Goal: Complete application form

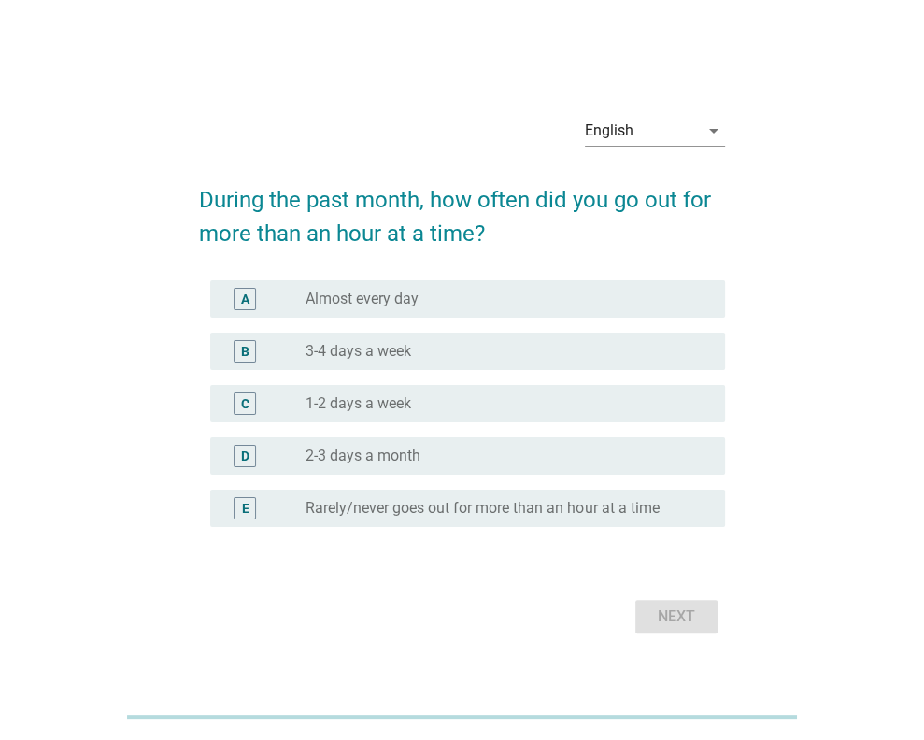
click at [433, 407] on div "radio_button_unchecked 1-2 days a week" at bounding box center [500, 403] width 390 height 19
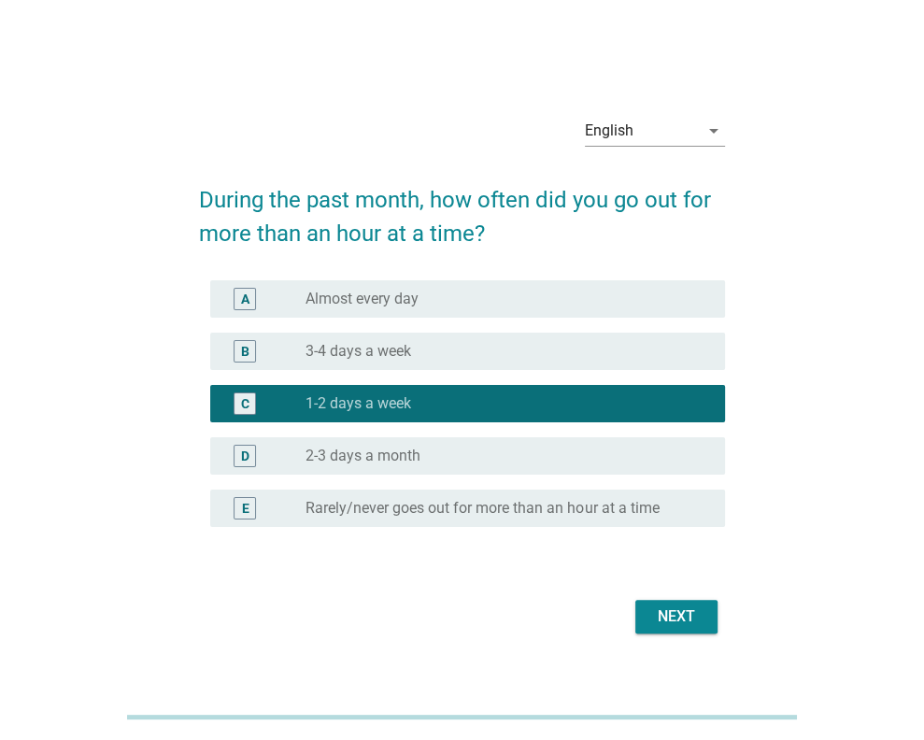
click at [674, 626] on div "Next" at bounding box center [676, 616] width 52 height 22
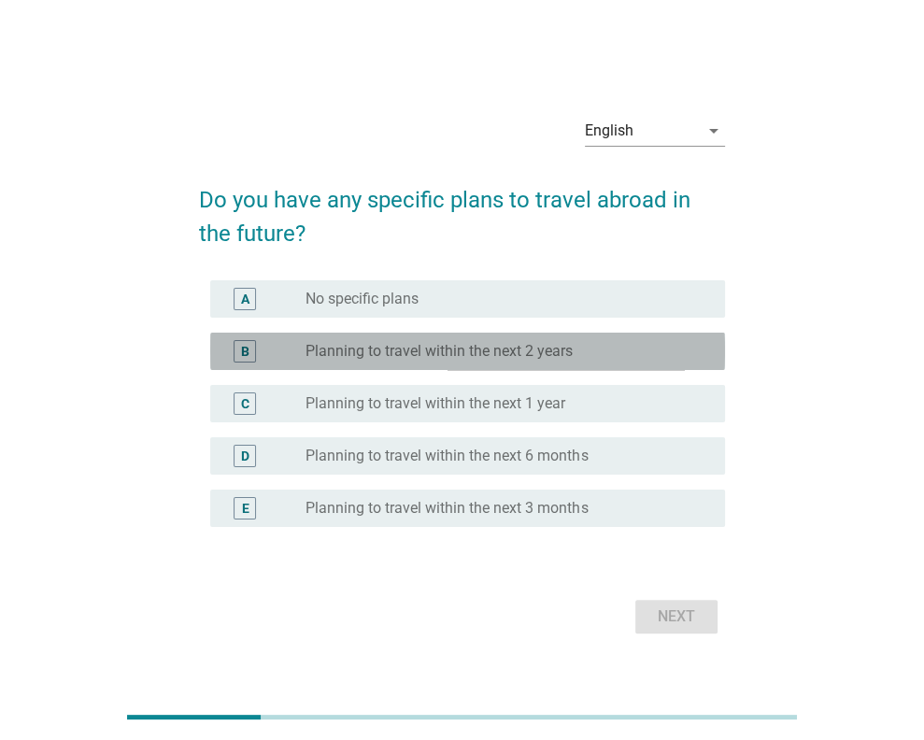
click at [642, 347] on div "radio_button_unchecked Planning to travel within the next 2 years" at bounding box center [500, 351] width 390 height 19
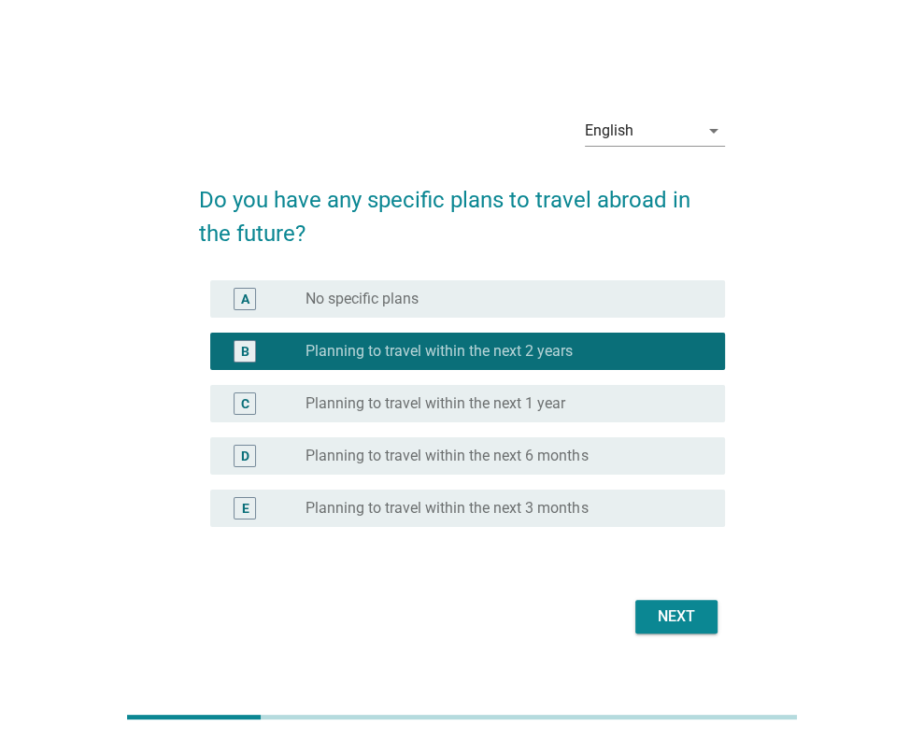
click at [663, 608] on div "Next" at bounding box center [676, 616] width 52 height 22
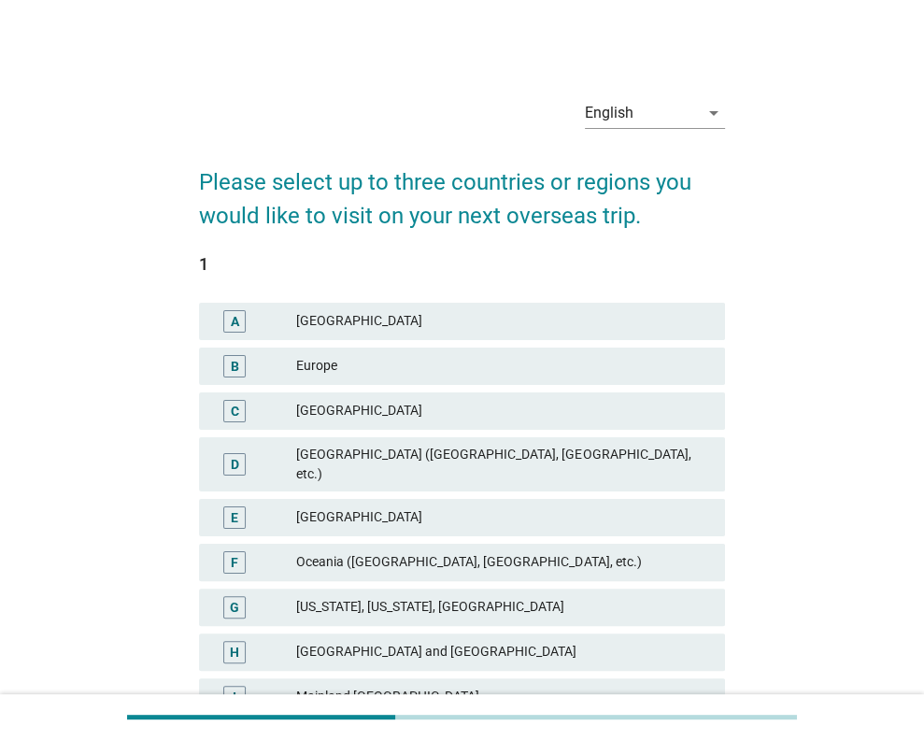
click at [494, 457] on div "[GEOGRAPHIC_DATA] ([GEOGRAPHIC_DATA], [GEOGRAPHIC_DATA], etc.)" at bounding box center [503, 464] width 414 height 39
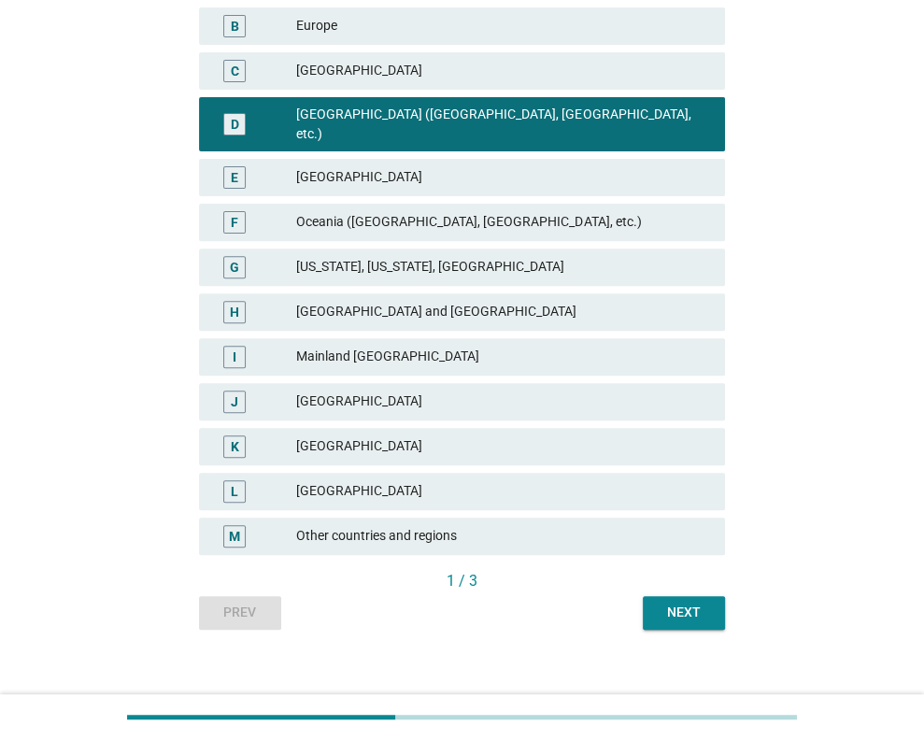
scroll to position [340, 0]
click at [688, 603] on div "Next" at bounding box center [684, 613] width 52 height 20
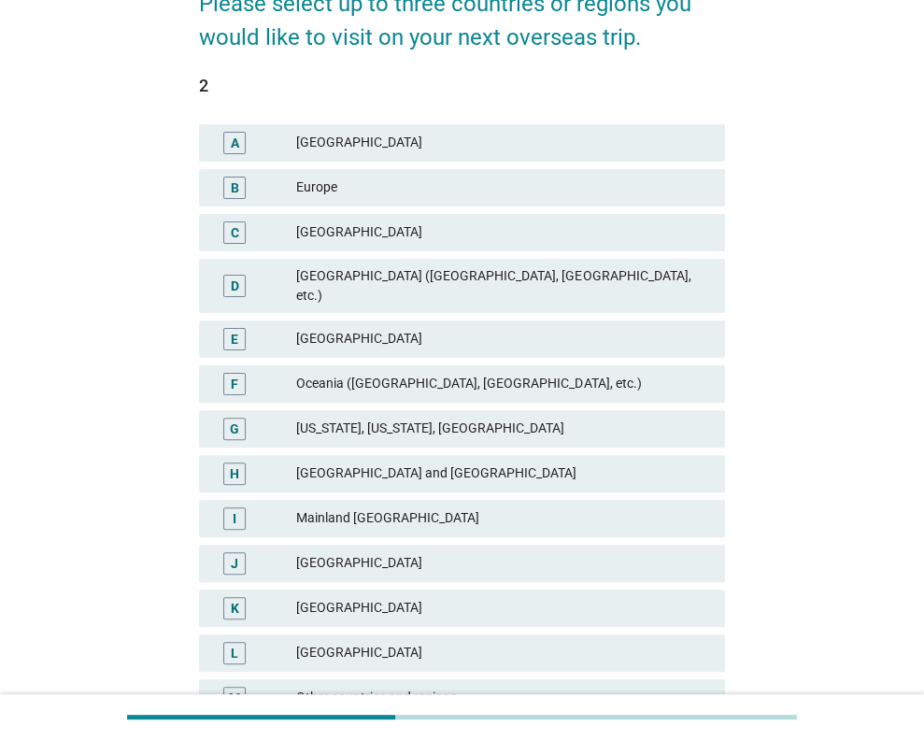
scroll to position [187, 0]
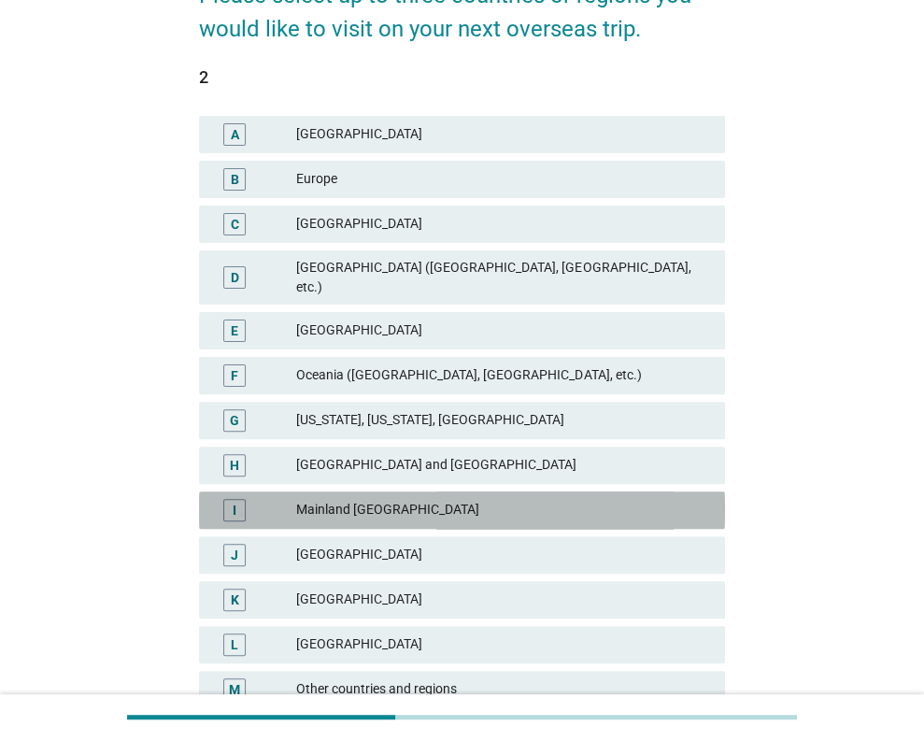
click at [435, 499] on div "Mainland [GEOGRAPHIC_DATA]" at bounding box center [503, 510] width 414 height 22
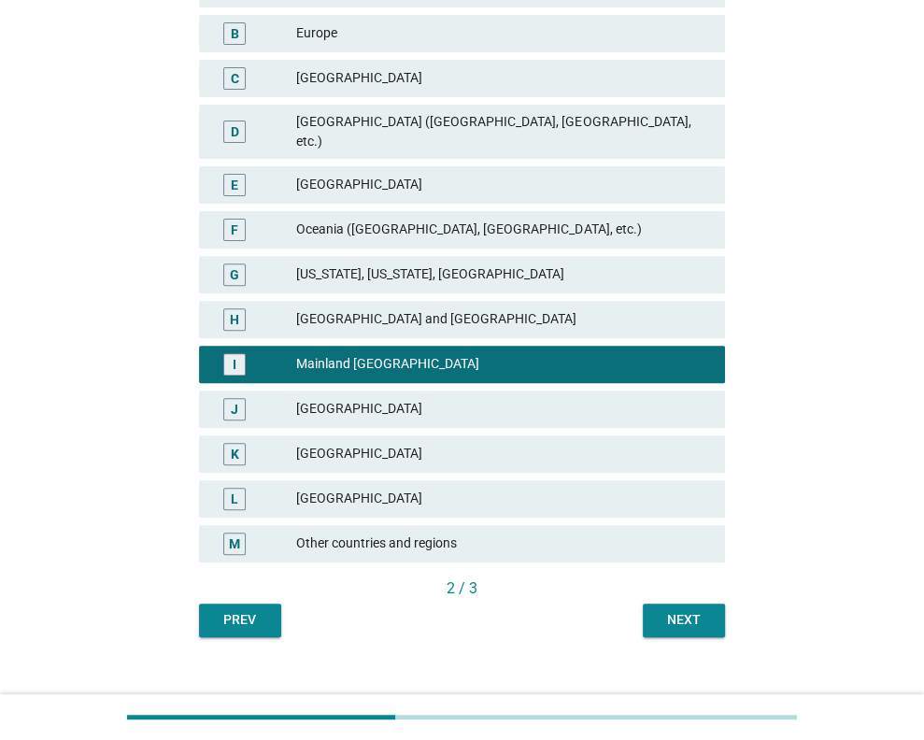
scroll to position [340, 0]
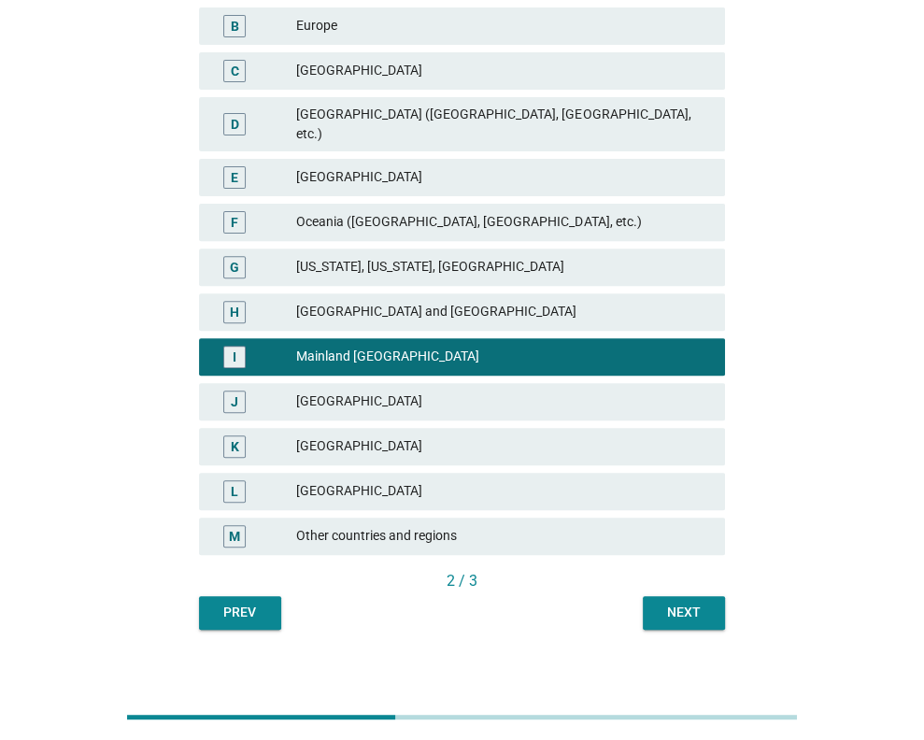
click at [482, 200] on div "F Oceania ([GEOGRAPHIC_DATA], [GEOGRAPHIC_DATA], etc.)" at bounding box center [461, 222] width 533 height 45
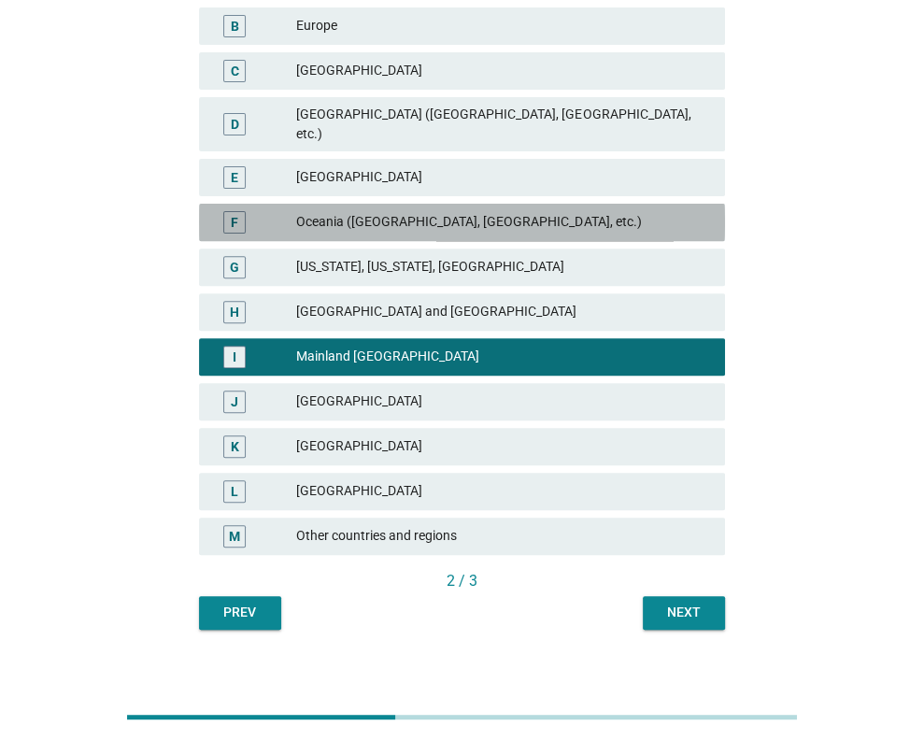
click at [482, 204] on div "F Oceania ([GEOGRAPHIC_DATA], [GEOGRAPHIC_DATA], etc.)" at bounding box center [462, 222] width 526 height 37
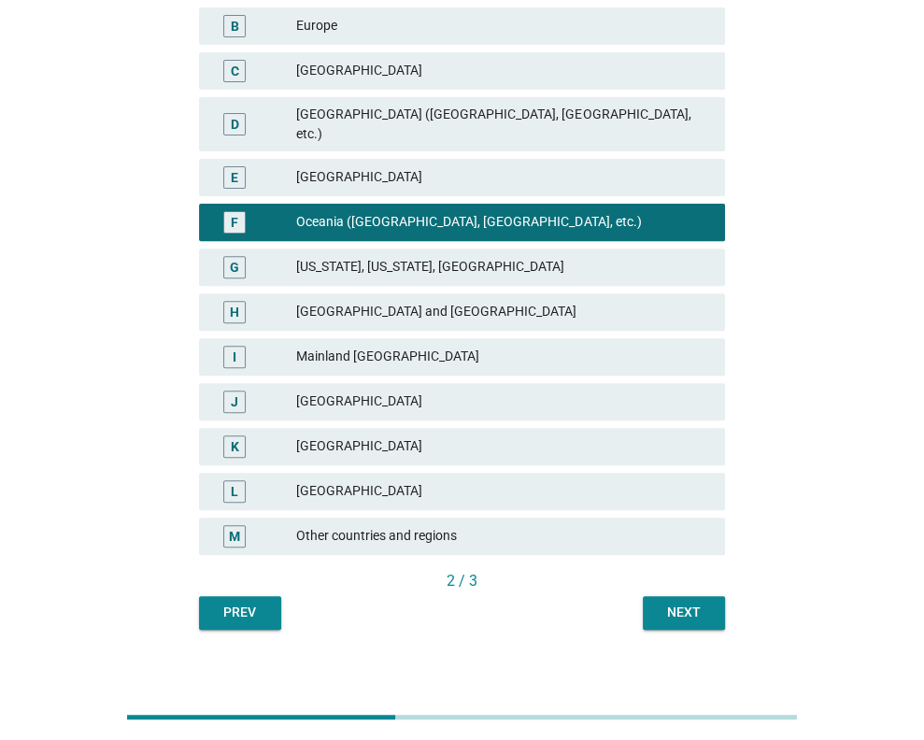
click at [419, 346] on div "Mainland [GEOGRAPHIC_DATA]" at bounding box center [503, 357] width 414 height 22
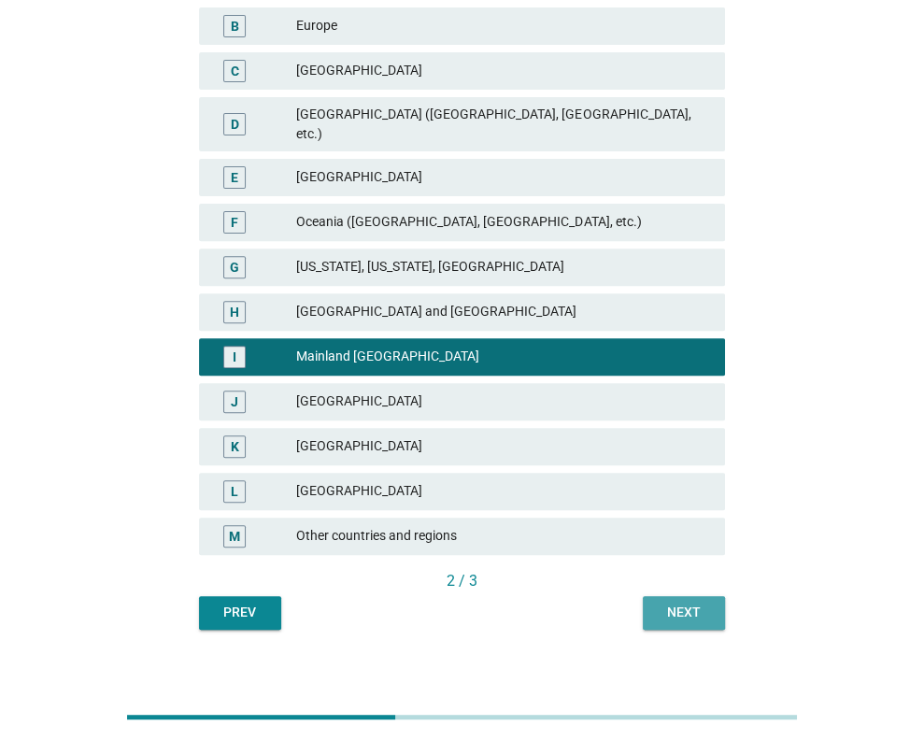
click at [689, 603] on div "Next" at bounding box center [684, 613] width 52 height 20
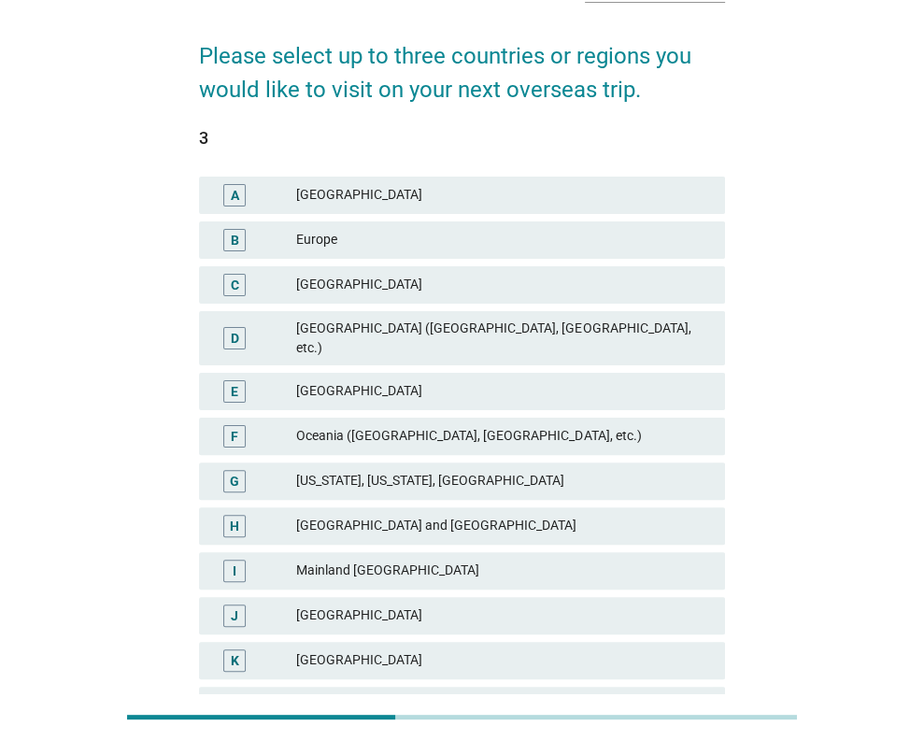
scroll to position [60, 0]
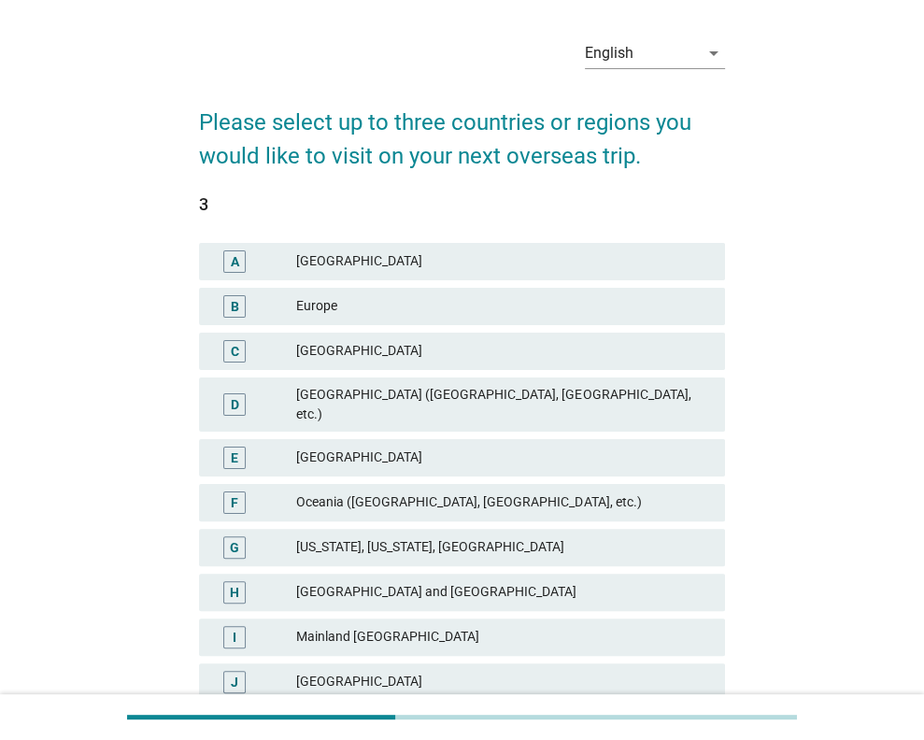
click at [463, 491] on div "Oceania ([GEOGRAPHIC_DATA], [GEOGRAPHIC_DATA], etc.)" at bounding box center [503, 502] width 414 height 22
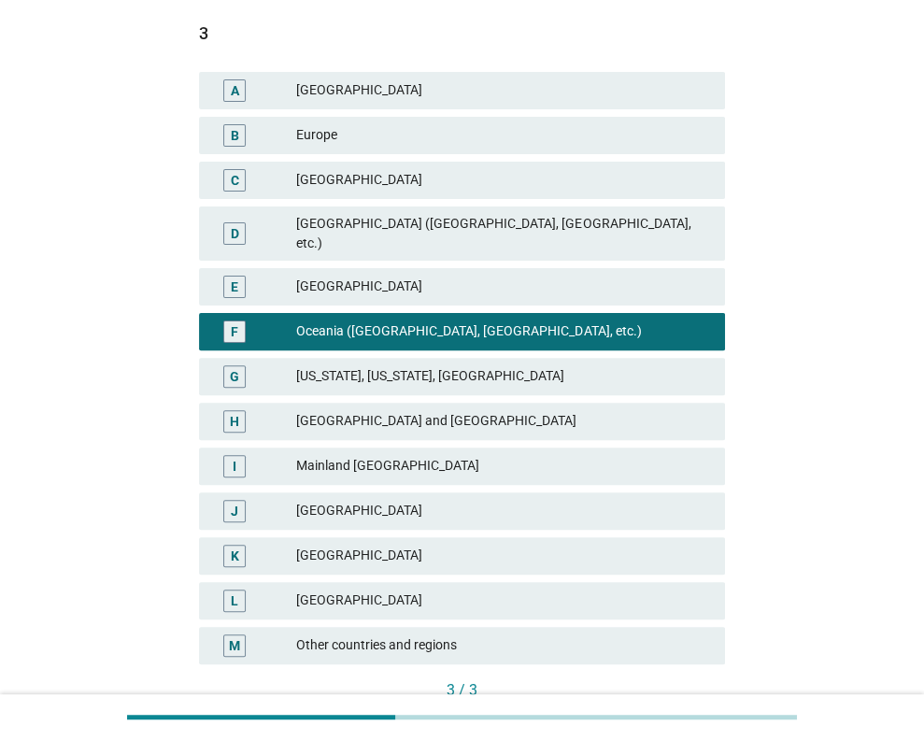
scroll to position [340, 0]
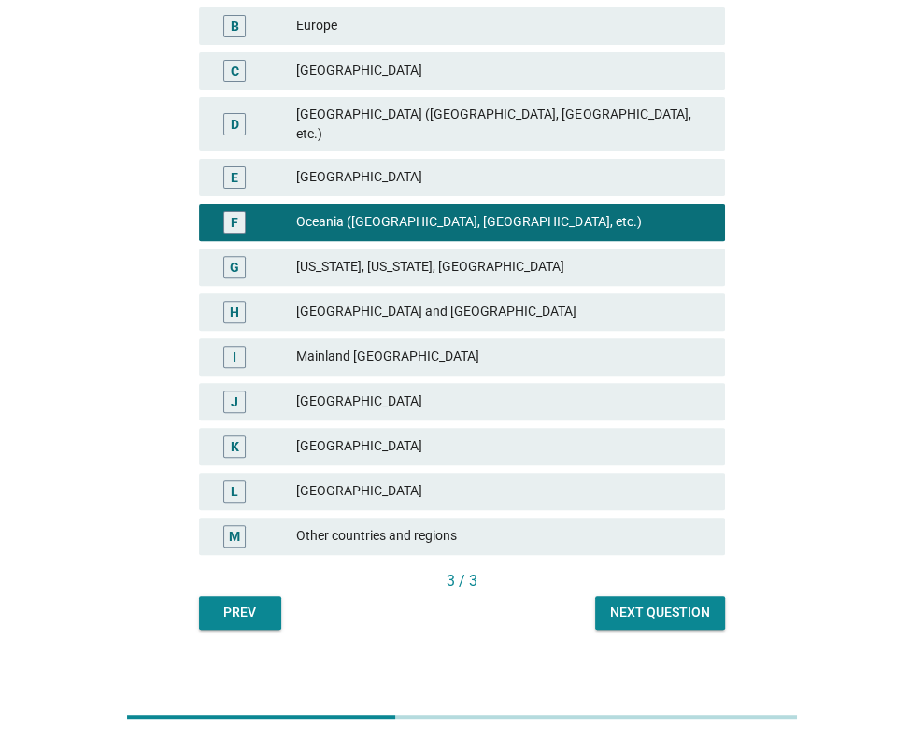
click at [644, 596] on button "Next question" at bounding box center [660, 613] width 130 height 34
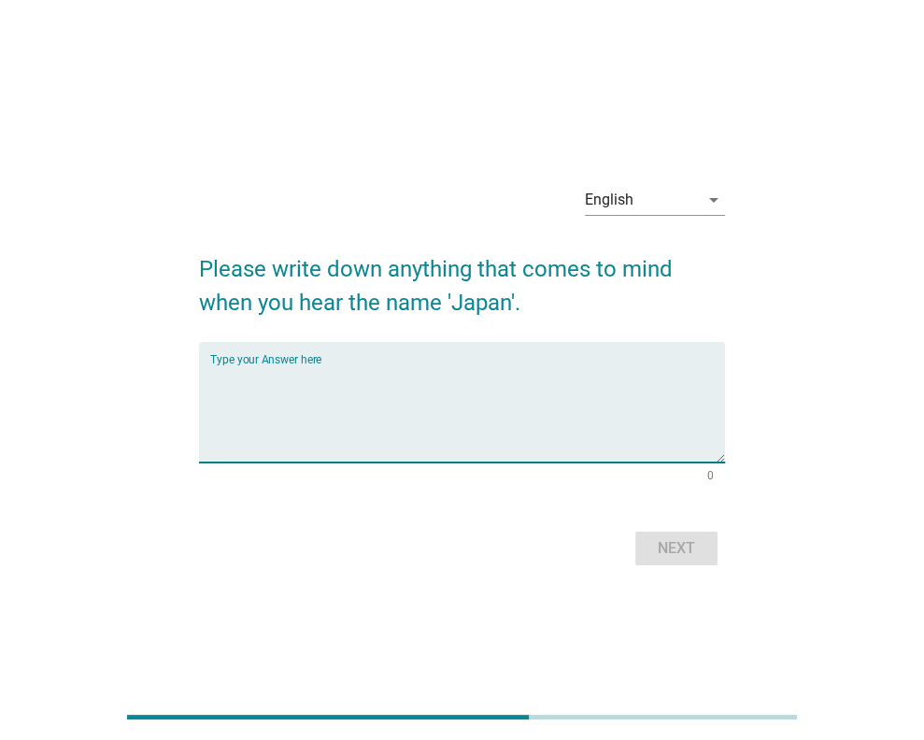
click at [455, 384] on textarea "Type your Answer here" at bounding box center [467, 413] width 515 height 98
type textarea "fuji mountain"
click at [647, 538] on button "Next" at bounding box center [676, 549] width 82 height 34
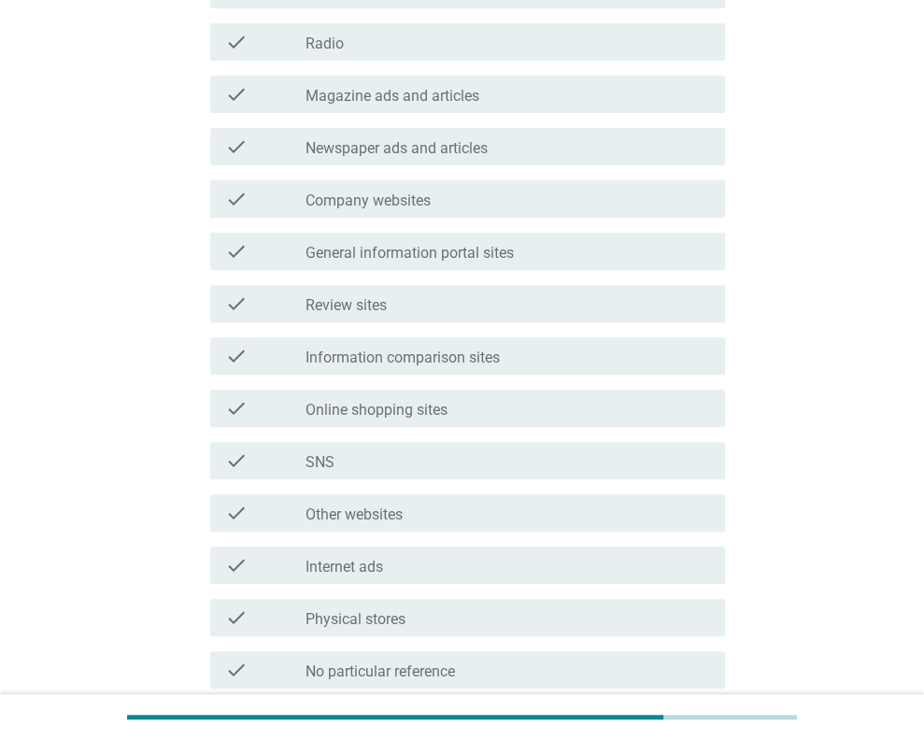
scroll to position [374, 0]
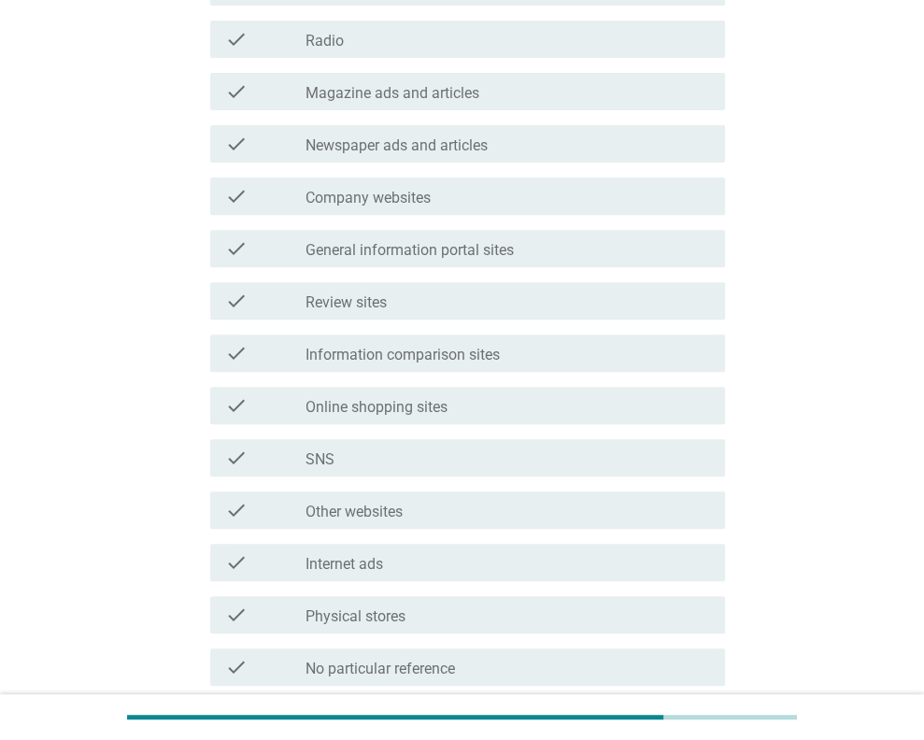
click at [408, 469] on div "check check_box_outline_blank SNS" at bounding box center [467, 457] width 515 height 37
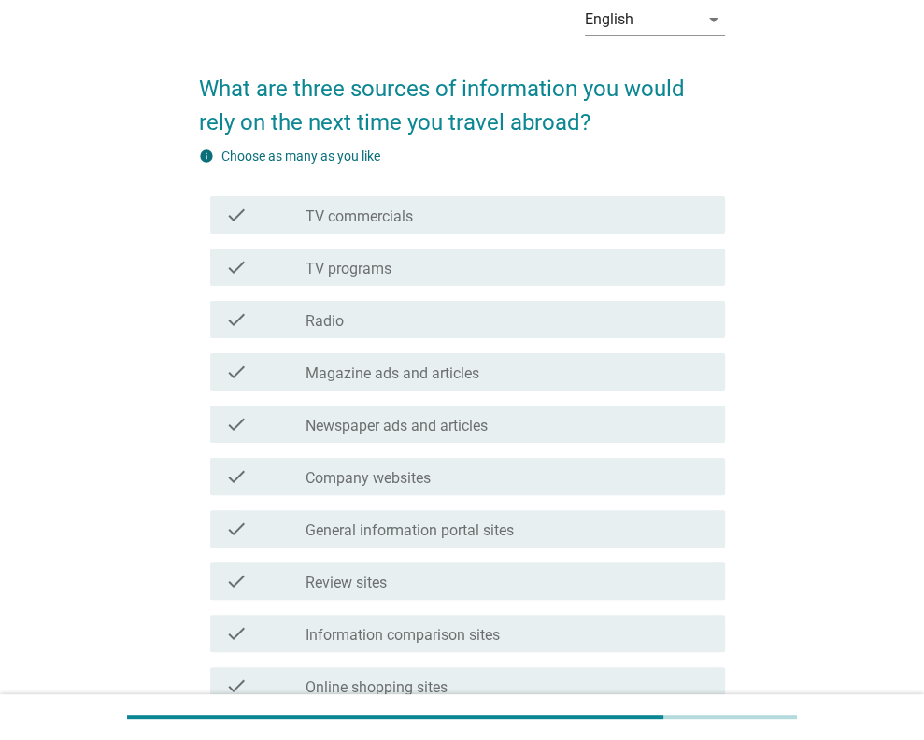
scroll to position [93, 0]
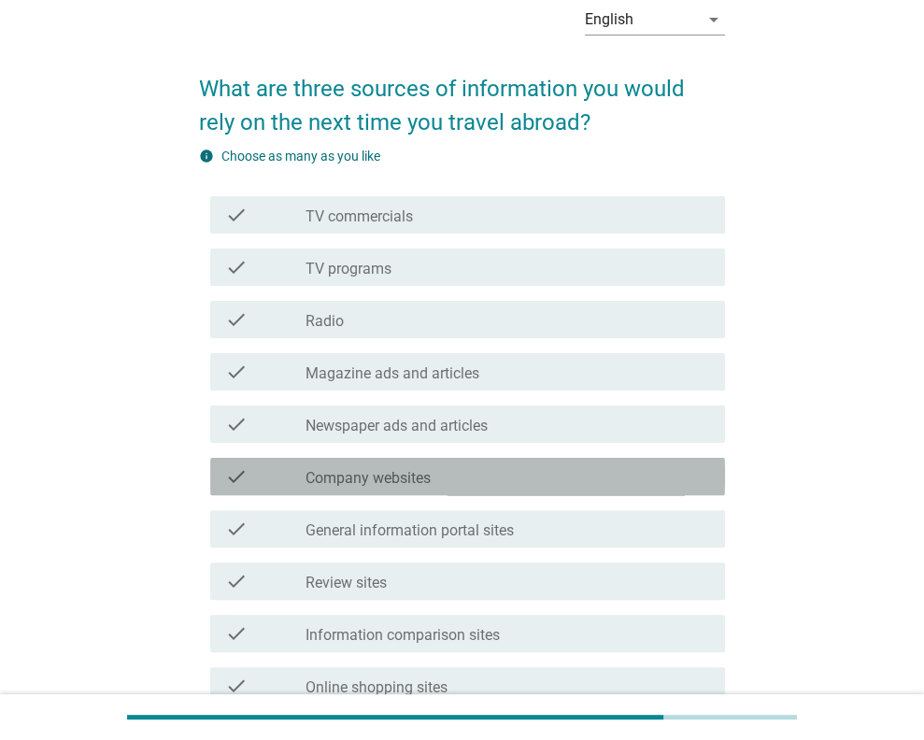
click at [433, 481] on div "check_box_outline_blank Company websites" at bounding box center [507, 476] width 405 height 22
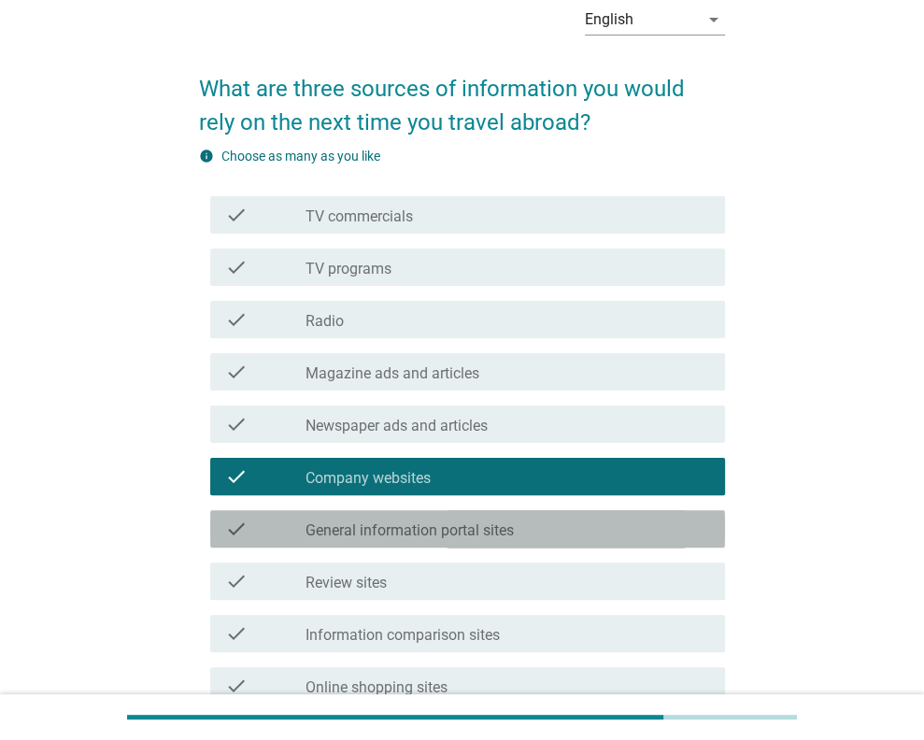
click at [433, 518] on div "check check_box_outline_blank General information portal sites" at bounding box center [467, 528] width 515 height 37
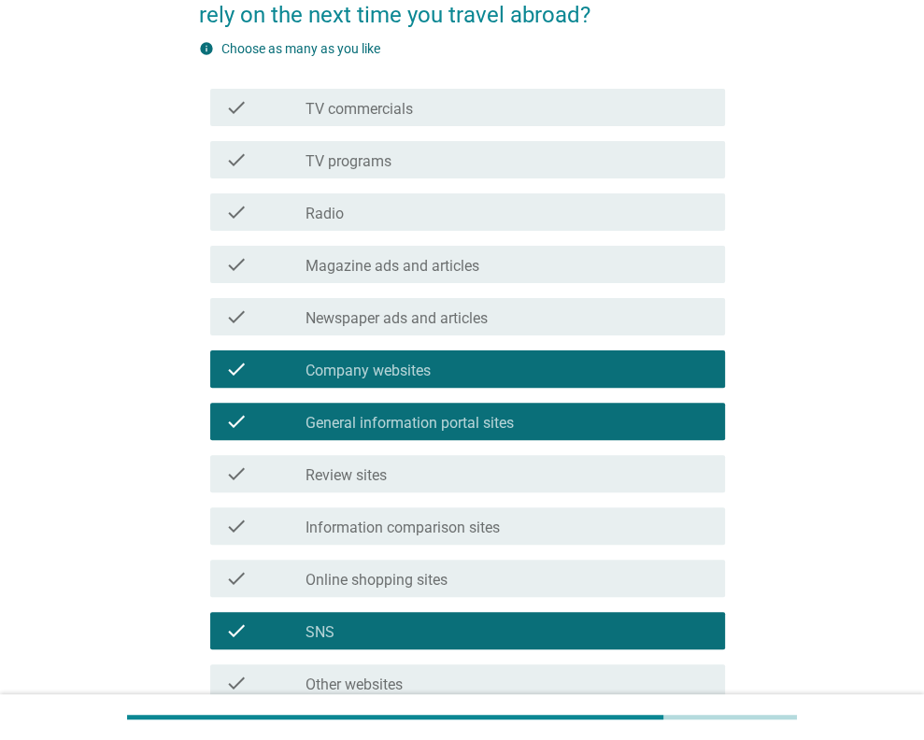
scroll to position [280, 0]
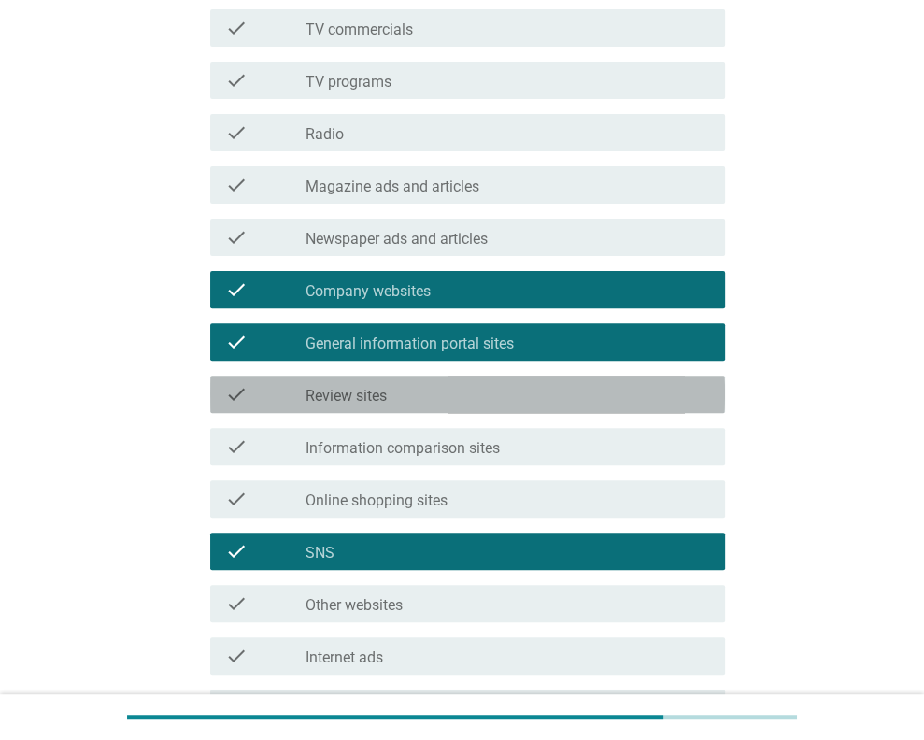
click at [493, 383] on div "check_box_outline_blank Review sites" at bounding box center [507, 394] width 405 height 22
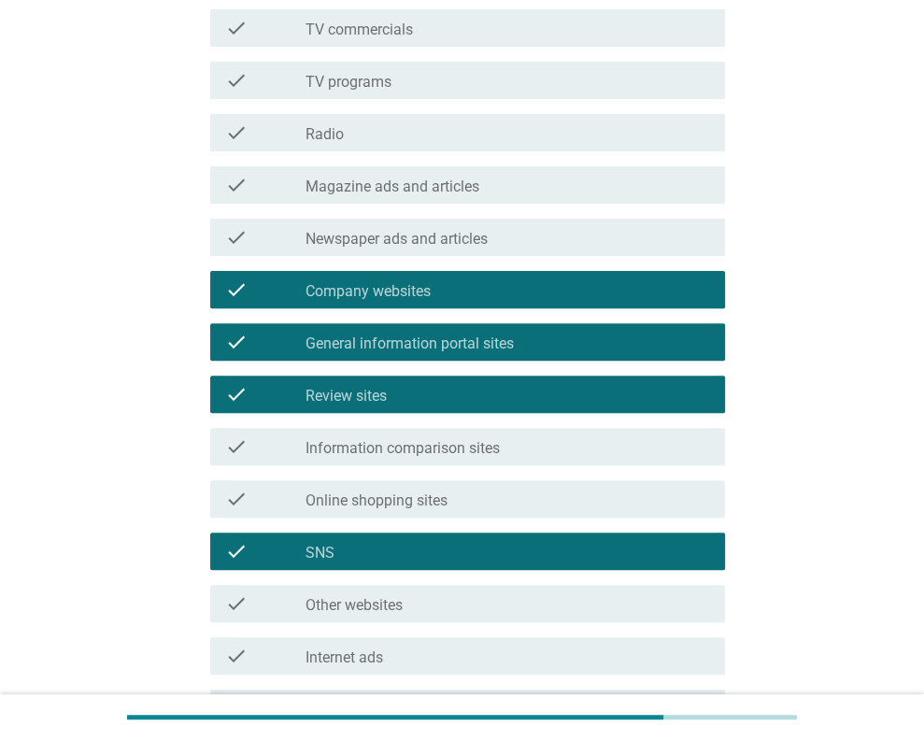
click at [482, 444] on label "Information comparison sites" at bounding box center [402, 448] width 194 height 19
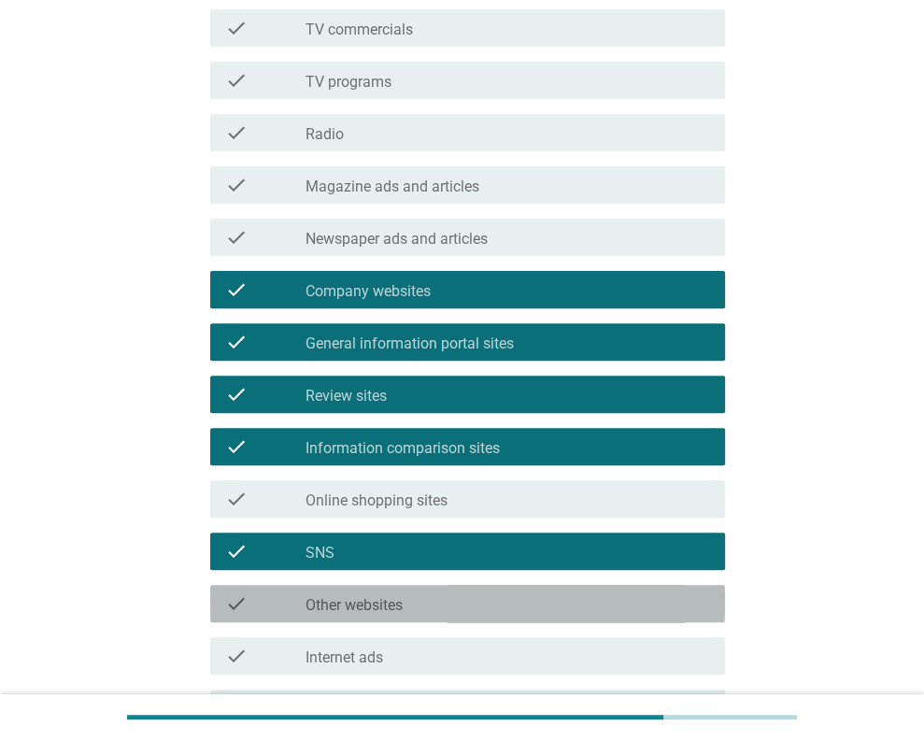
click at [433, 597] on div "check_box_outline_blank Other websites" at bounding box center [507, 603] width 405 height 22
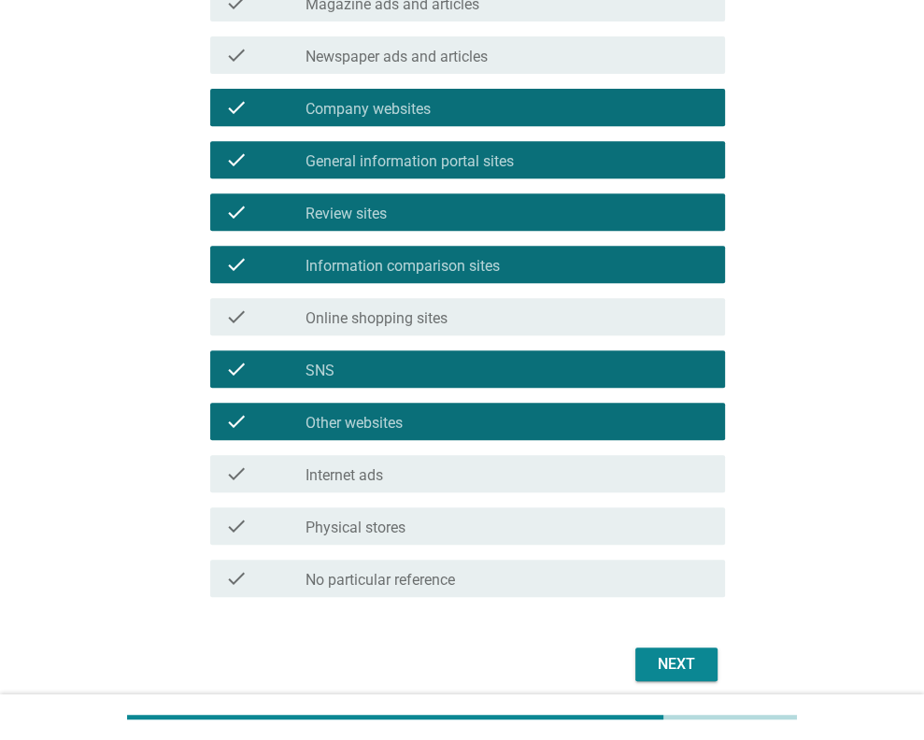
scroll to position [537, 0]
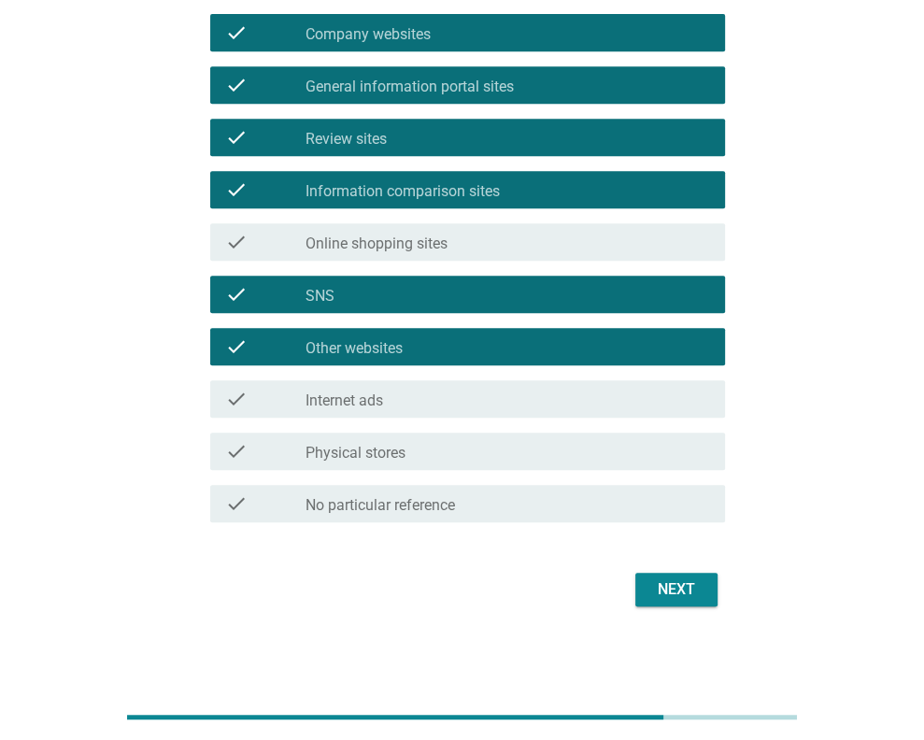
click at [678, 600] on div "Next" at bounding box center [676, 589] width 52 height 22
